Goal: Task Accomplishment & Management: Manage account settings

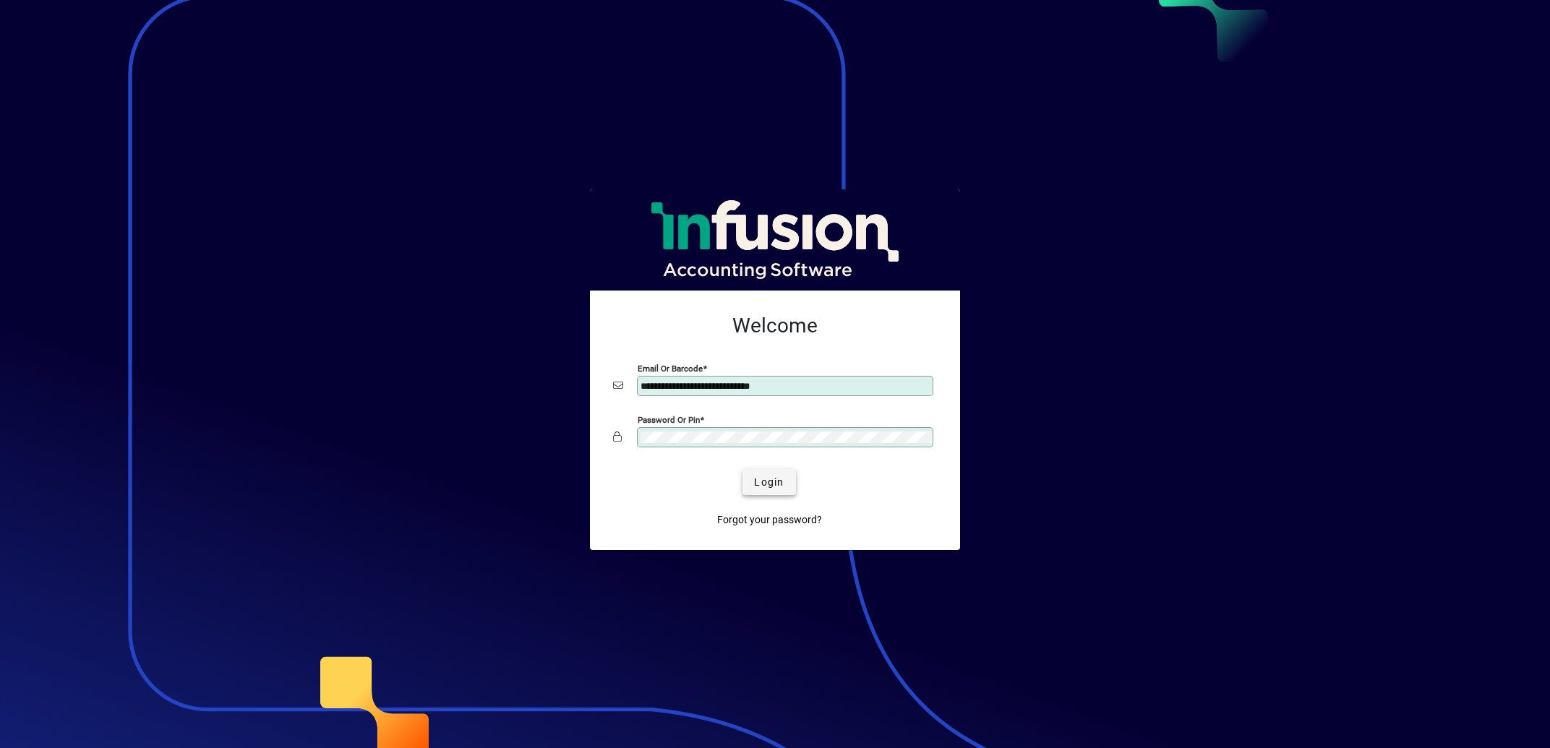
type input "**********"
click at [771, 480] on span "Login" at bounding box center [769, 482] width 30 height 15
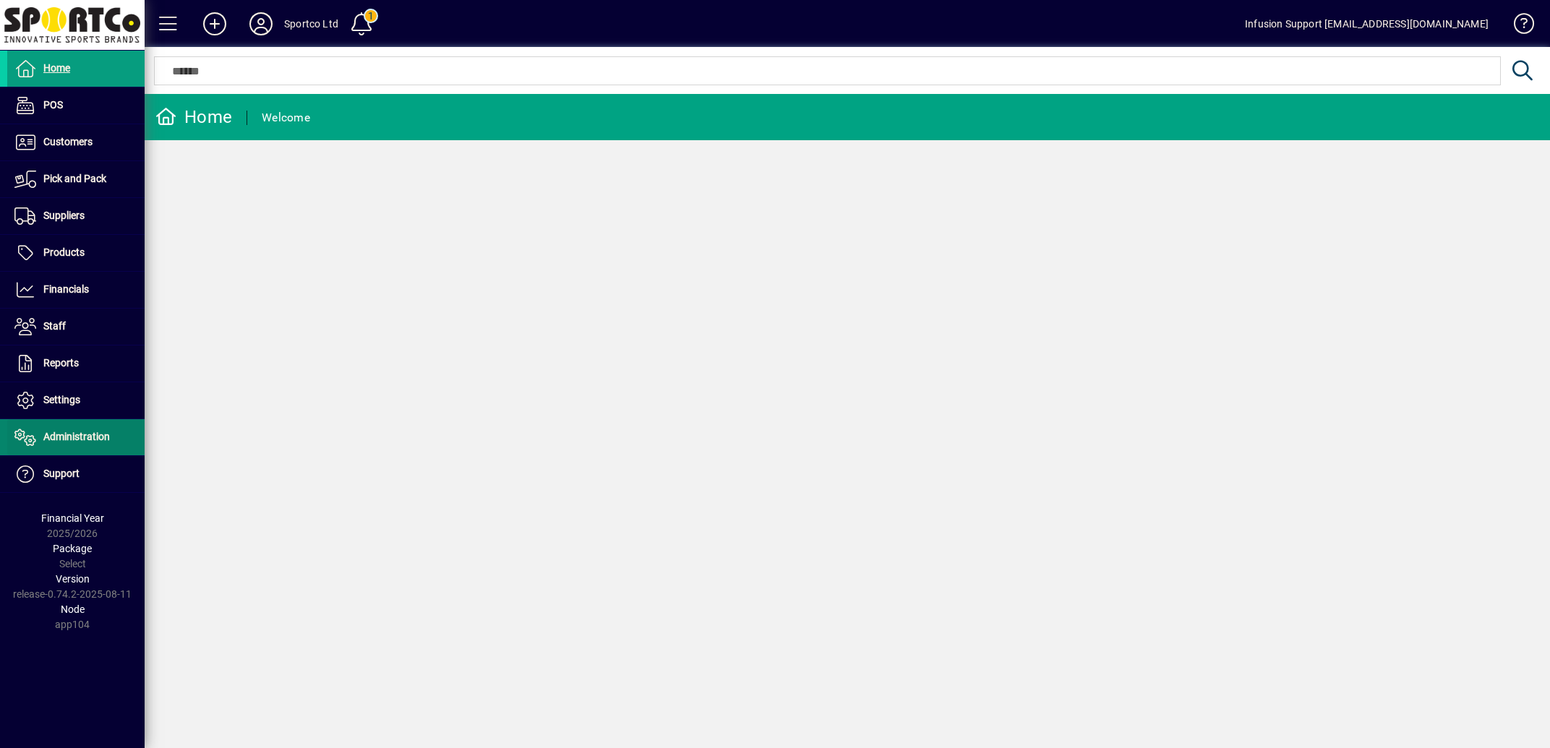
click at [72, 433] on span "Administration" at bounding box center [76, 437] width 67 height 12
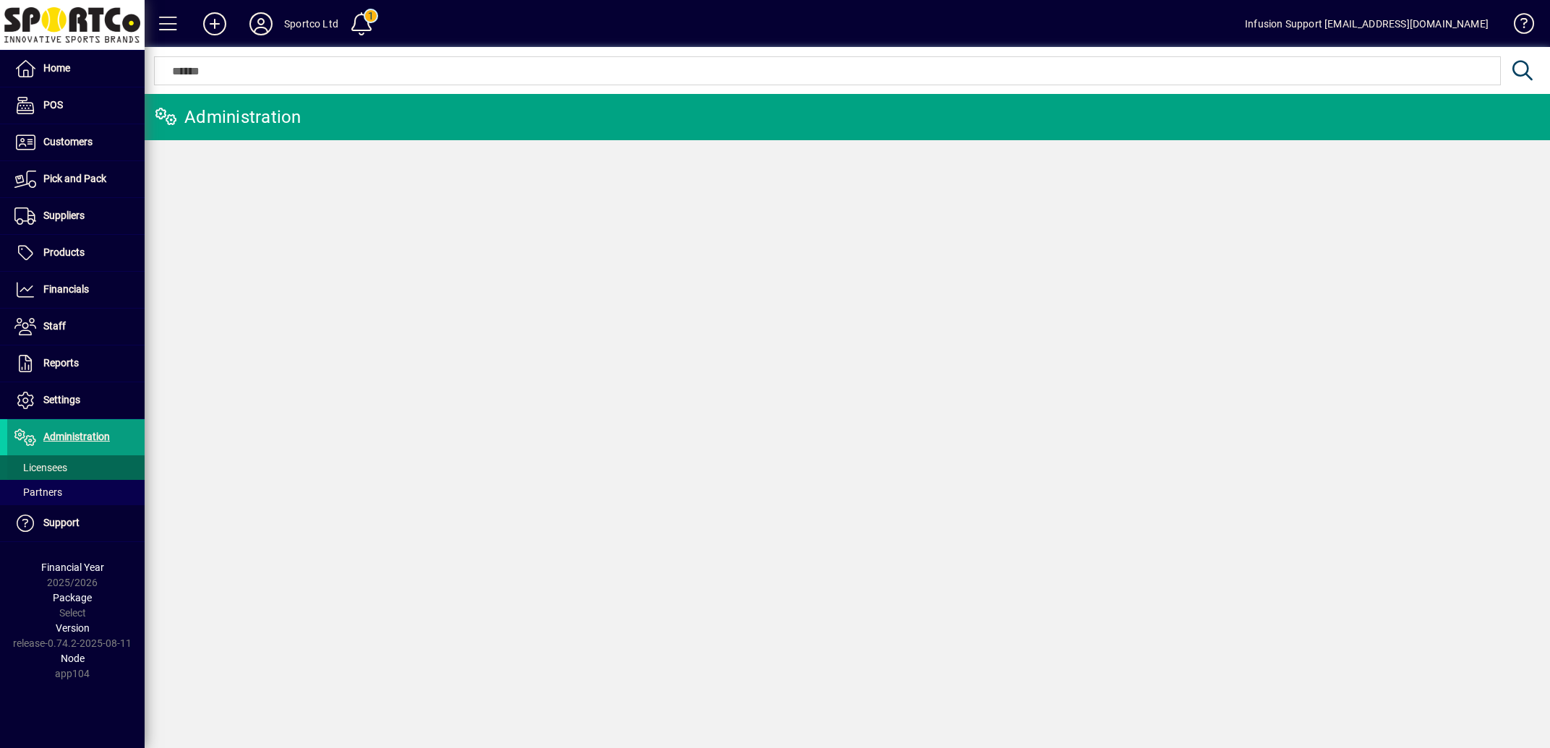
click at [40, 464] on span "Licensees" at bounding box center [40, 468] width 53 height 12
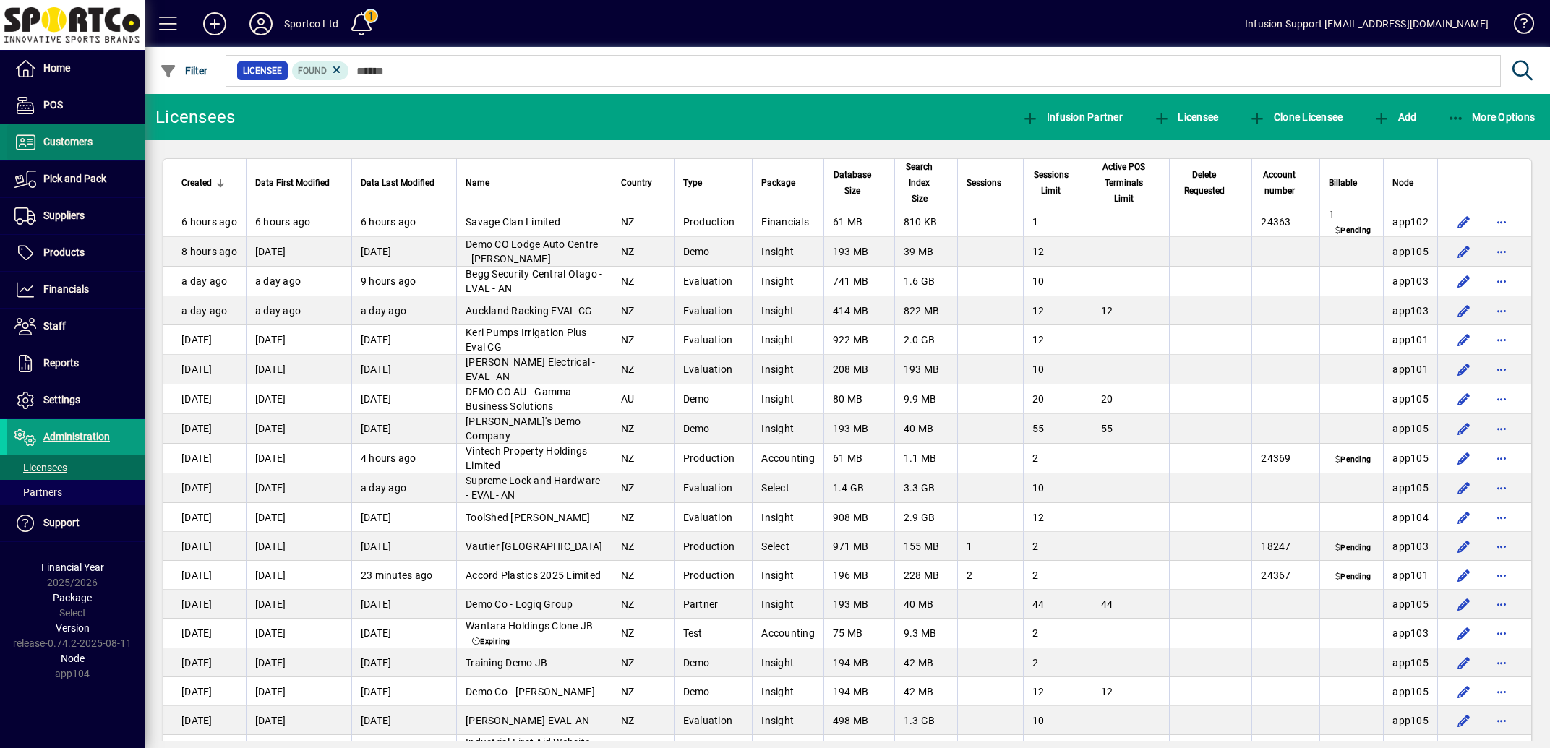
click at [61, 141] on span "Customers" at bounding box center [67, 142] width 49 height 12
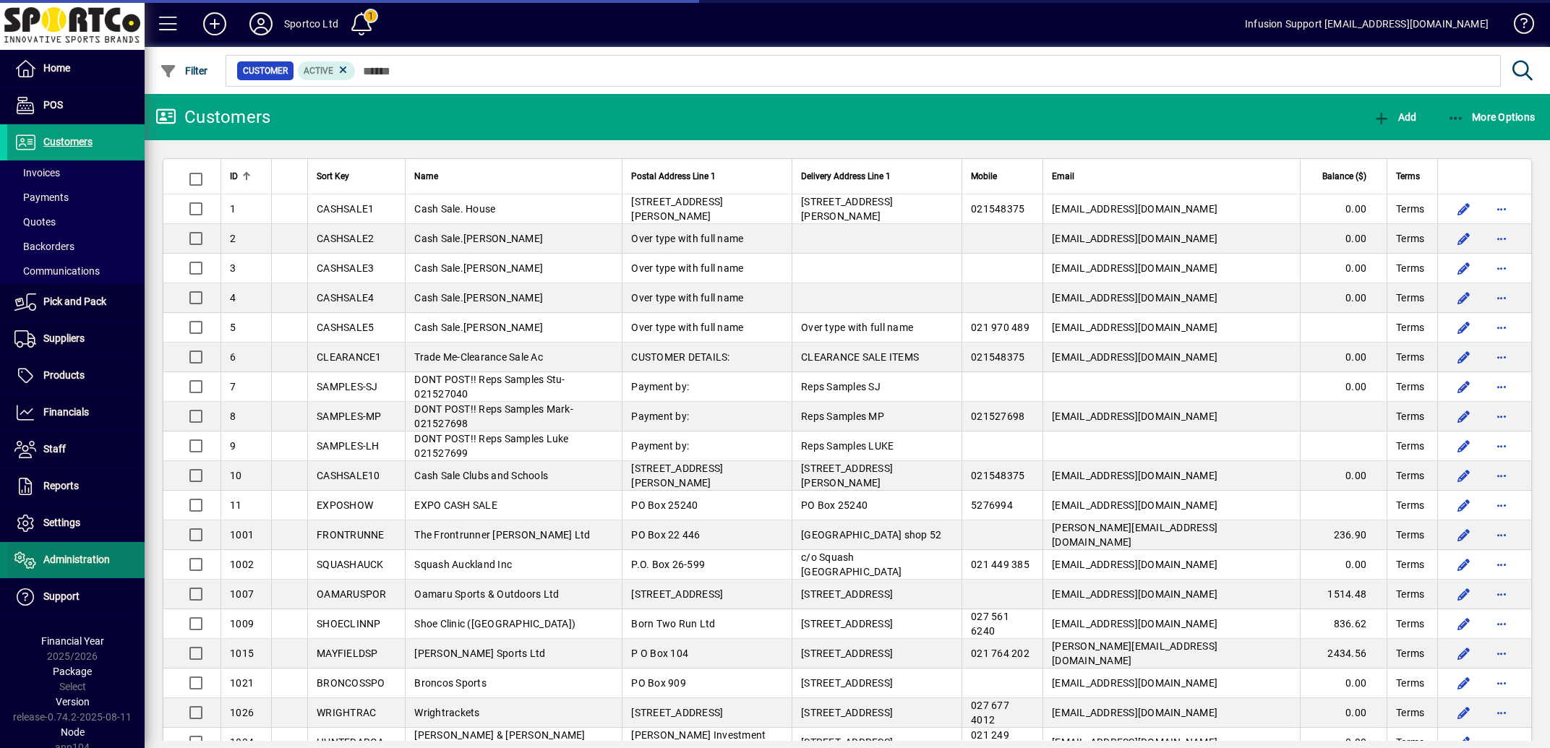
click at [63, 560] on span "Administration" at bounding box center [76, 560] width 67 height 12
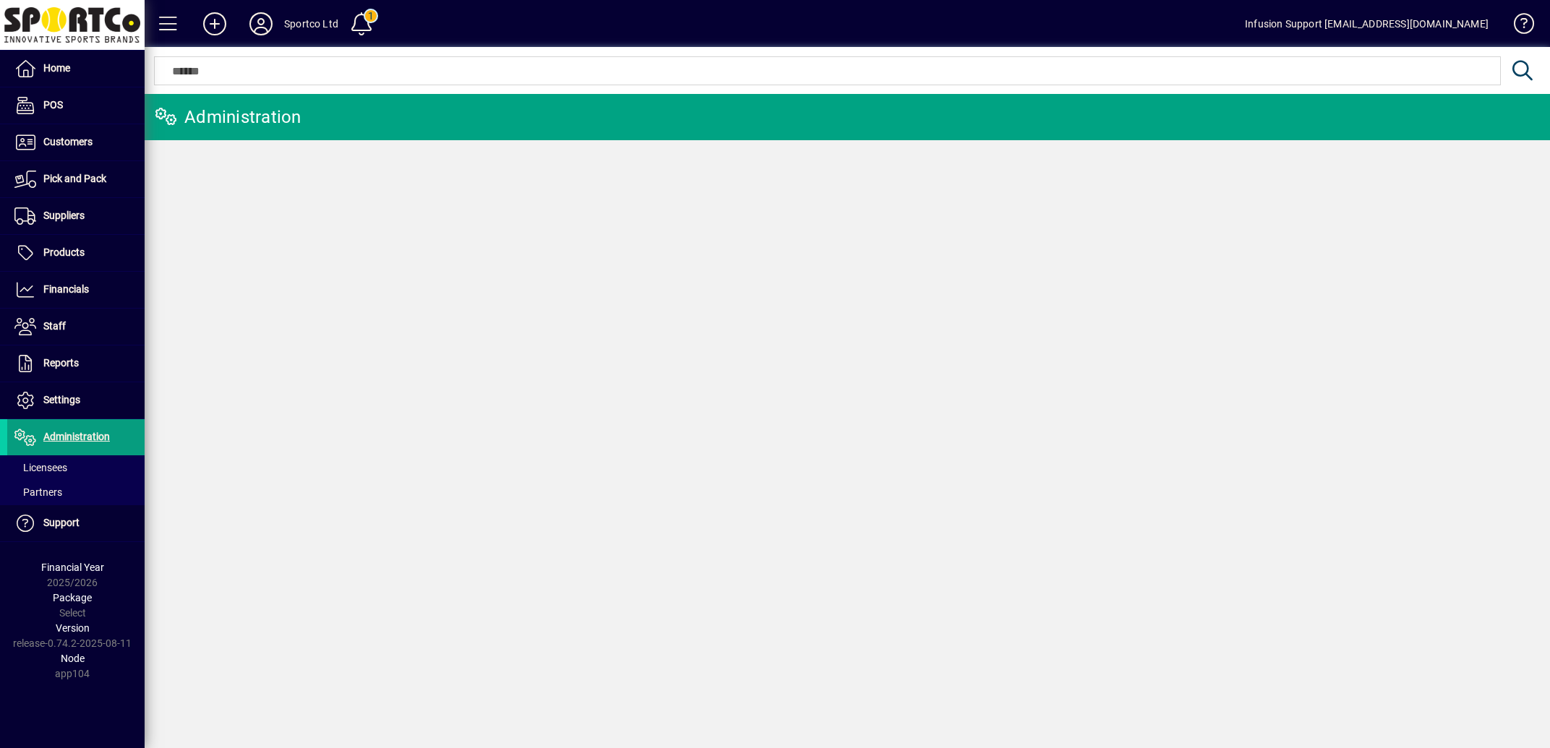
click at [58, 562] on div "Financial Year 2025/2026" at bounding box center [72, 575] width 145 height 30
click at [54, 468] on span "Licensees" at bounding box center [40, 468] width 53 height 12
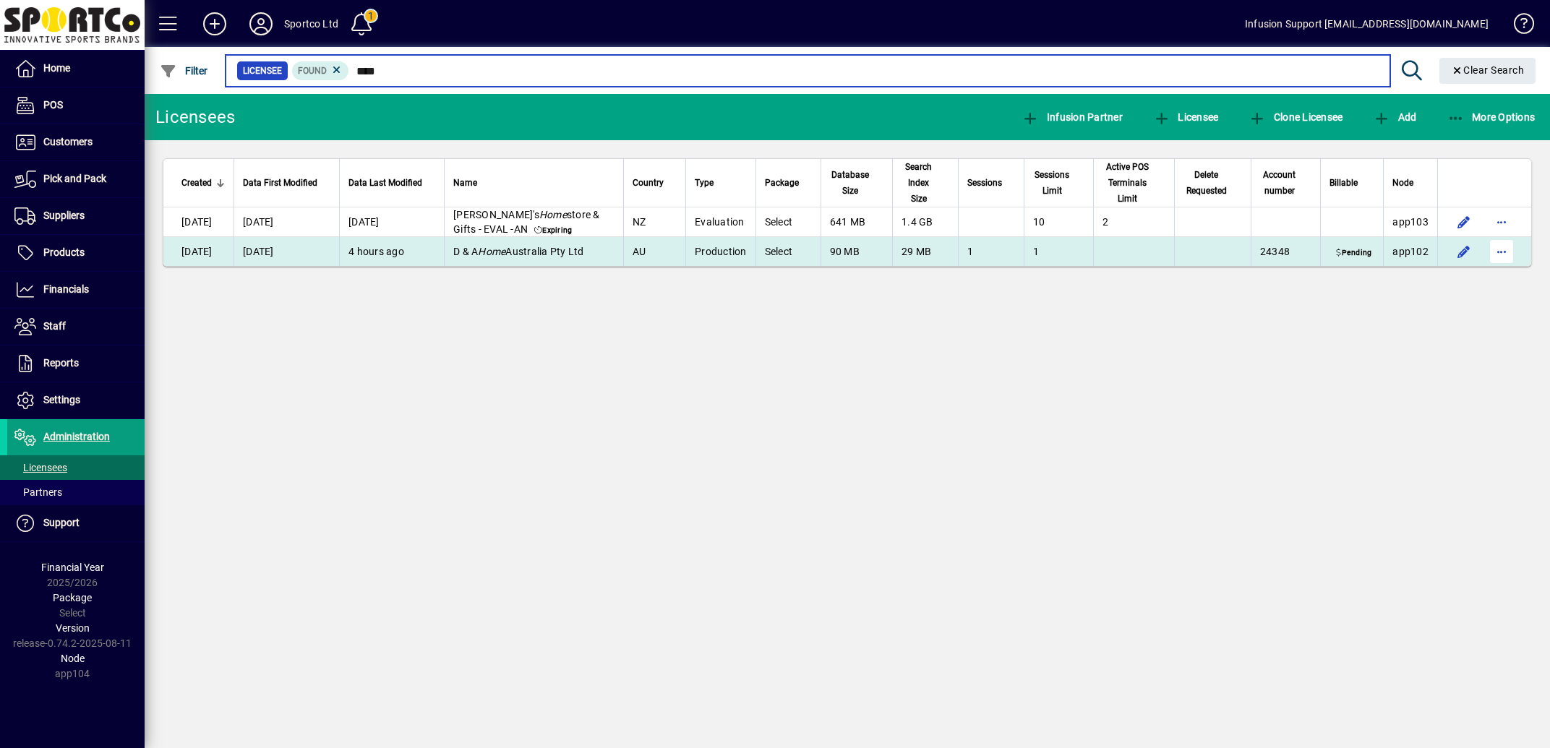
type input "****"
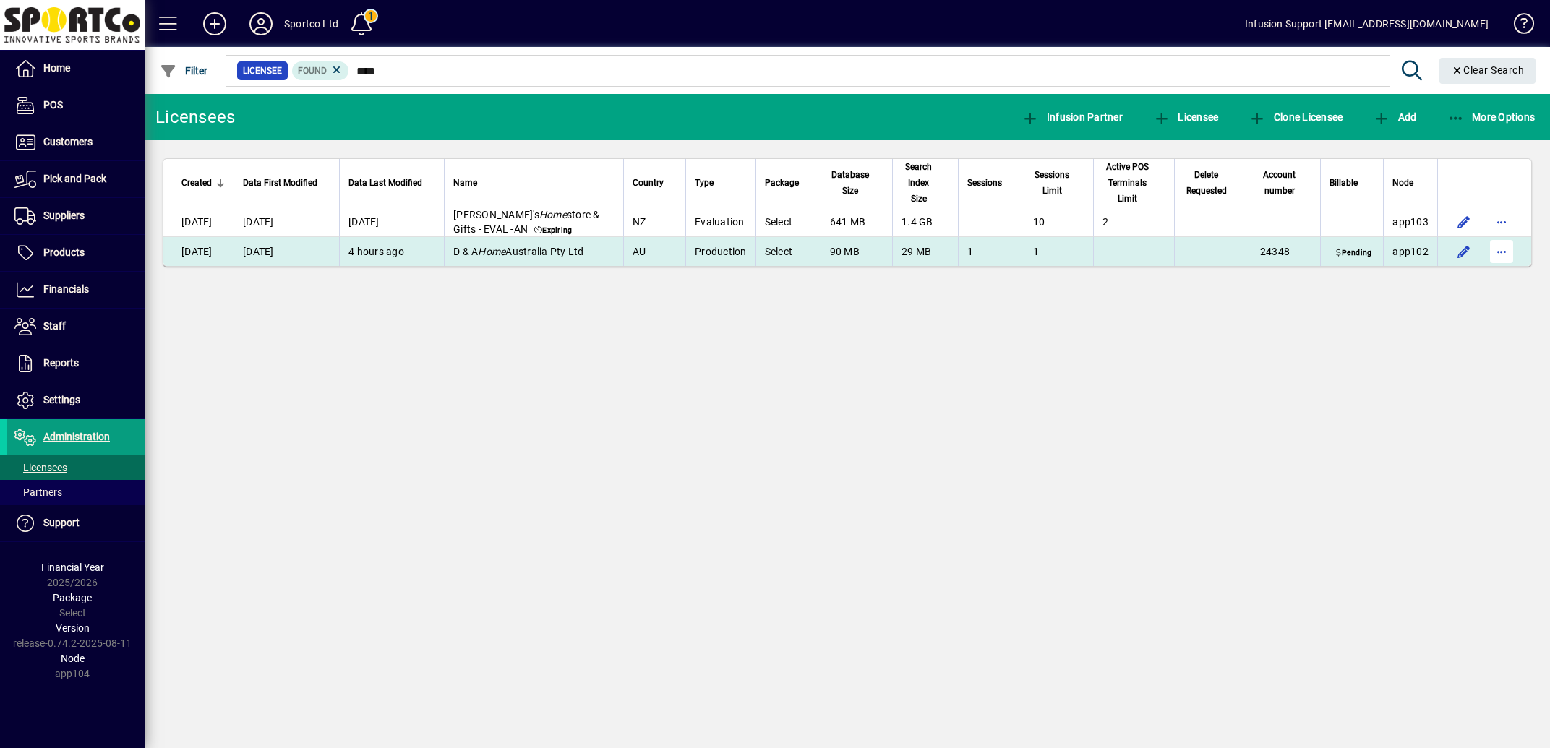
click at [1502, 269] on span "button" at bounding box center [1501, 251] width 35 height 35
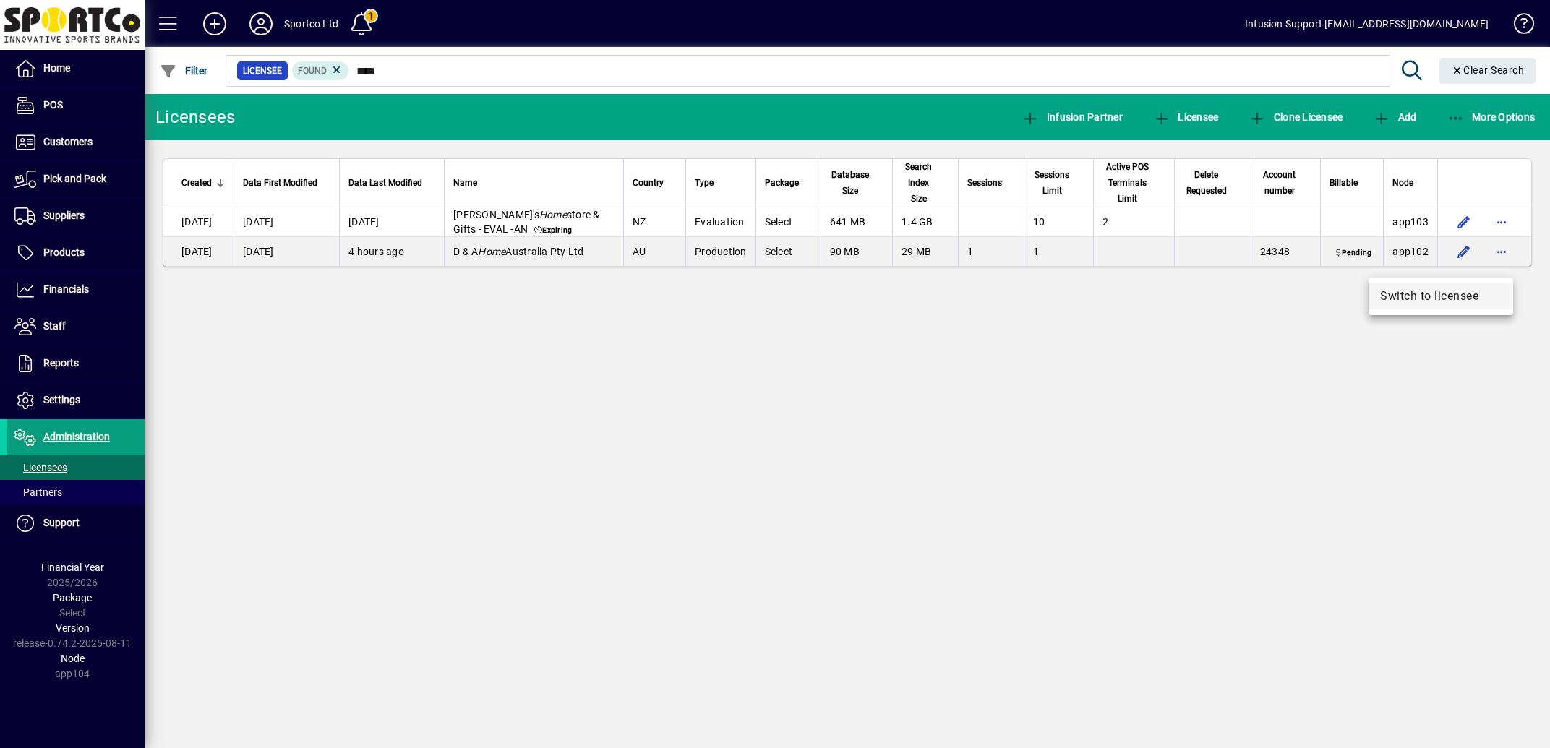
click at [1442, 297] on span "Switch to licensee" at bounding box center [1440, 296] width 121 height 17
